Goal: Transaction & Acquisition: Book appointment/travel/reservation

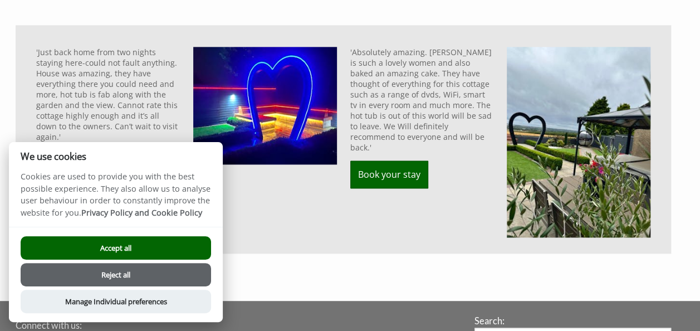
scroll to position [704, 0]
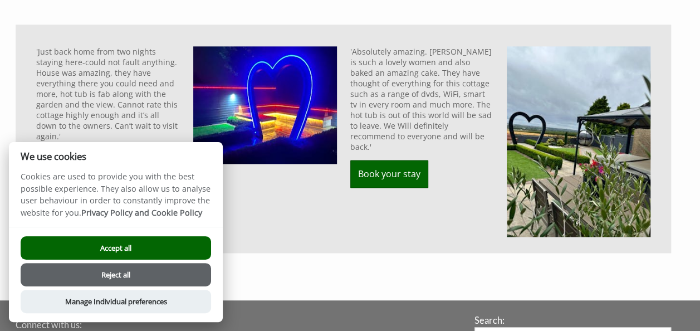
click at [147, 246] on button "Accept all" at bounding box center [116, 247] width 191 height 23
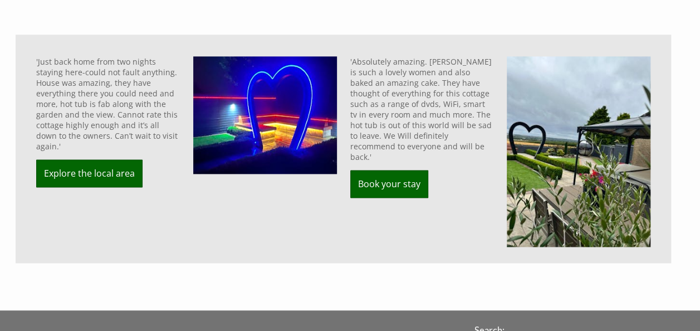
scroll to position [694, 0]
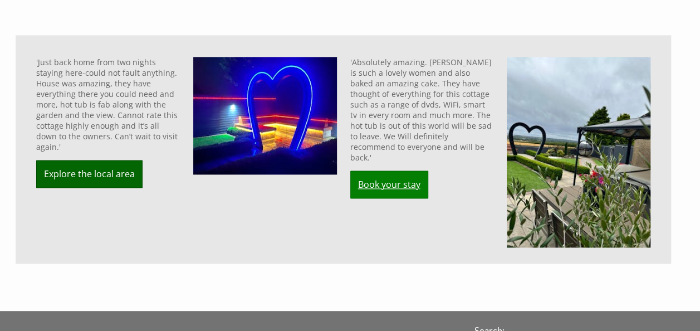
click at [388, 170] on link "Book your stay" at bounding box center [389, 184] width 78 height 28
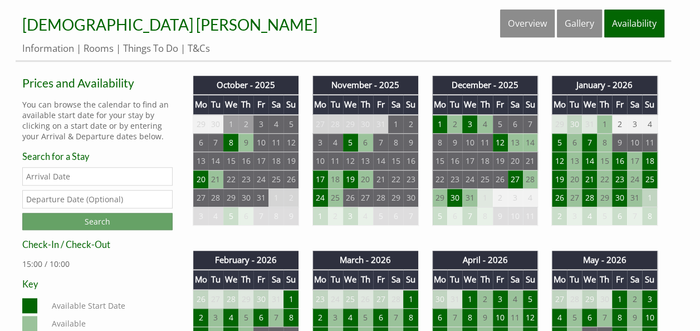
scroll to position [364, 0]
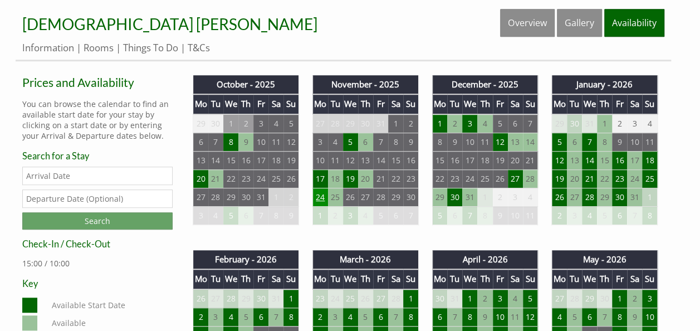
click at [320, 192] on td "24" at bounding box center [320, 197] width 15 height 18
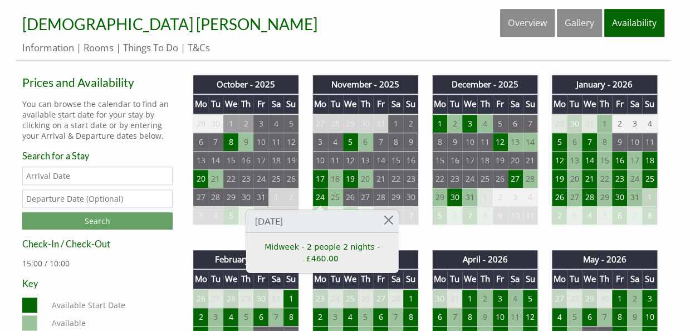
click at [386, 48] on ul "Information Rooms Things To Do T&Cs" at bounding box center [343, 47] width 642 height 13
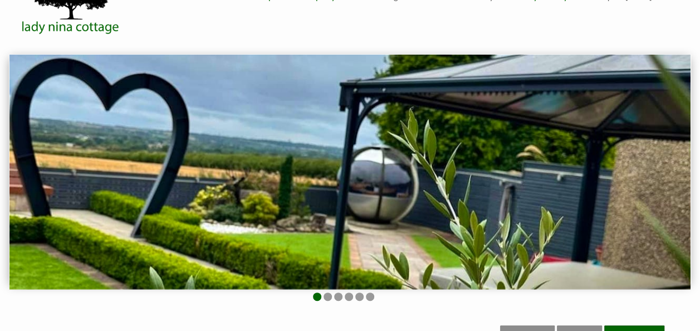
scroll to position [46, 0]
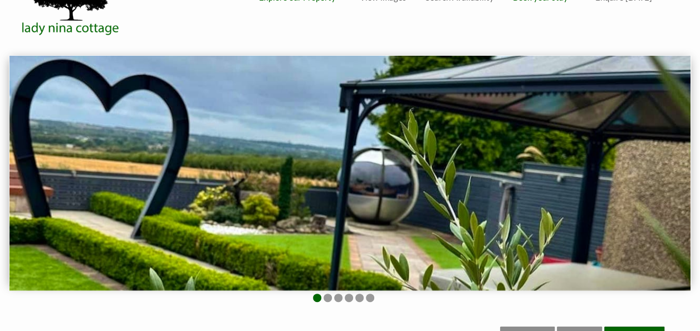
click at [323, 295] on ul at bounding box center [344, 299] width 656 height 11
click at [328, 295] on li at bounding box center [328, 298] width 8 height 8
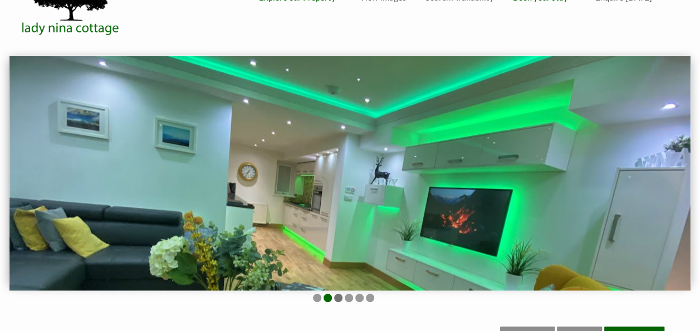
click at [340, 299] on li at bounding box center [338, 298] width 8 height 8
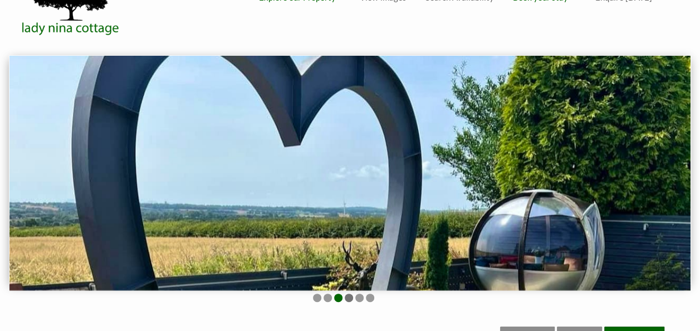
click at [348, 299] on li at bounding box center [349, 298] width 8 height 8
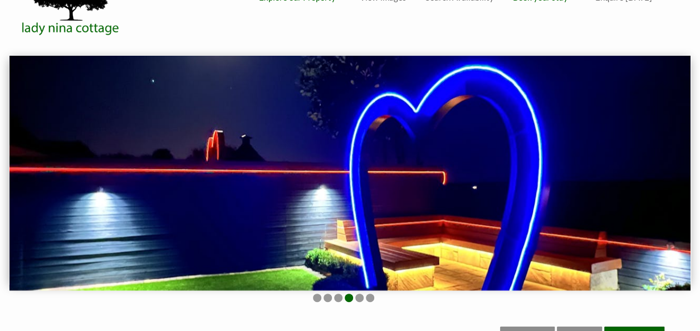
click at [363, 299] on ul at bounding box center [344, 299] width 656 height 11
click at [360, 298] on li at bounding box center [359, 298] width 8 height 8
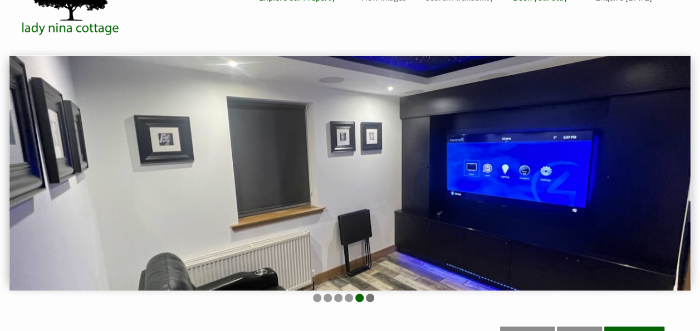
click at [370, 298] on li at bounding box center [370, 298] width 8 height 8
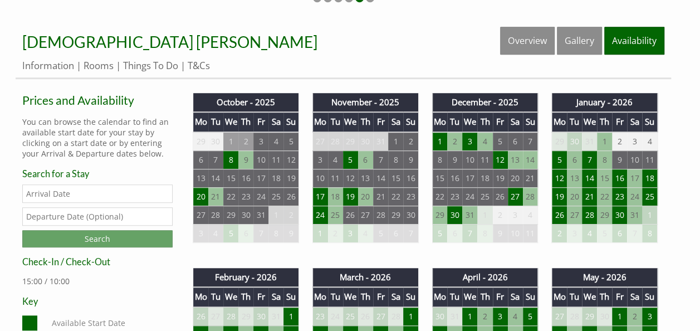
scroll to position [347, 0]
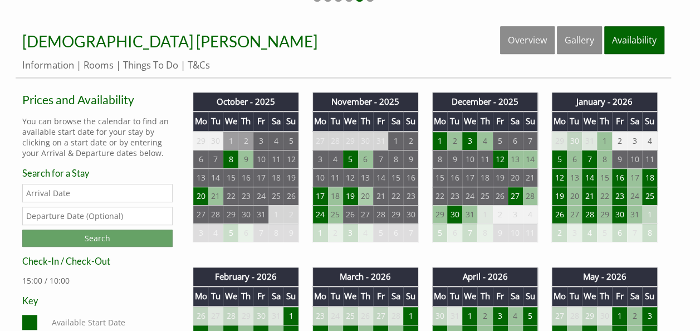
click at [372, 193] on td "20" at bounding box center [365, 196] width 15 height 18
click at [350, 193] on td "19" at bounding box center [350, 196] width 15 height 18
